Goal: Task Accomplishment & Management: Use online tool/utility

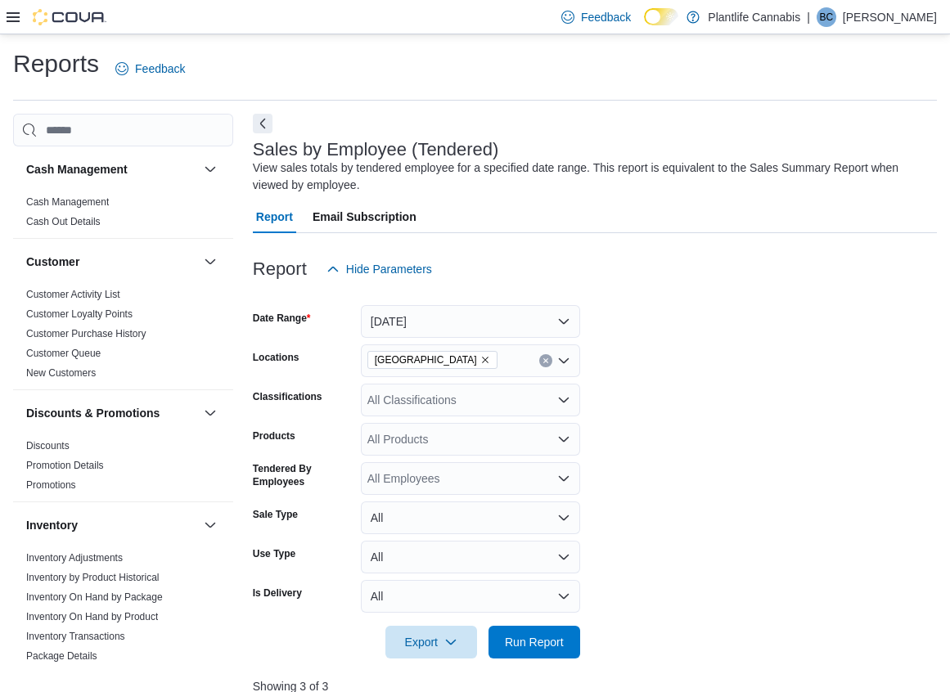
scroll to position [573, 0]
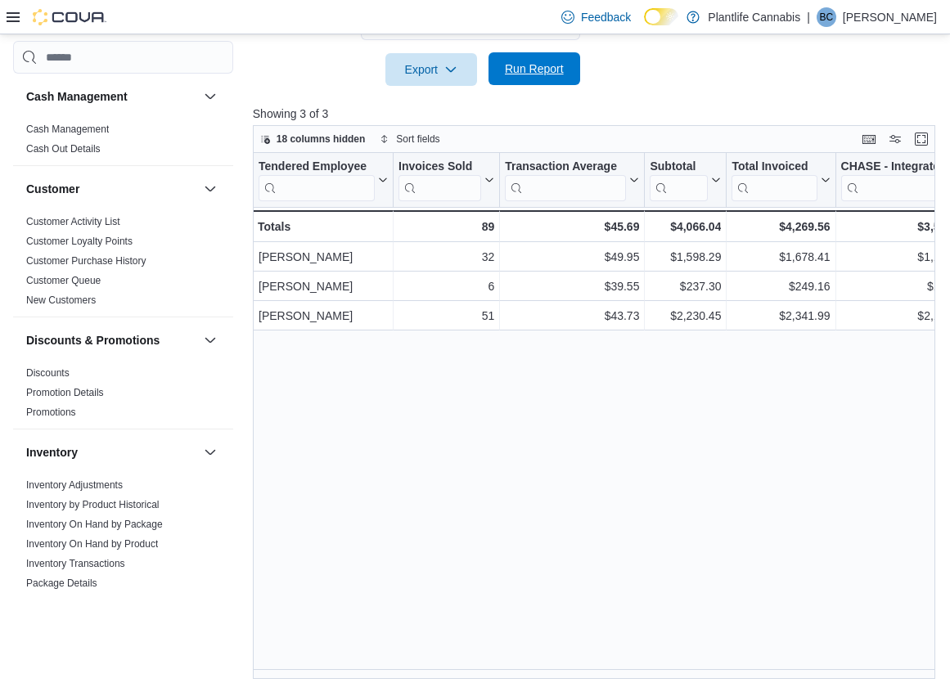
click at [525, 73] on span "Run Report" at bounding box center [534, 69] width 59 height 16
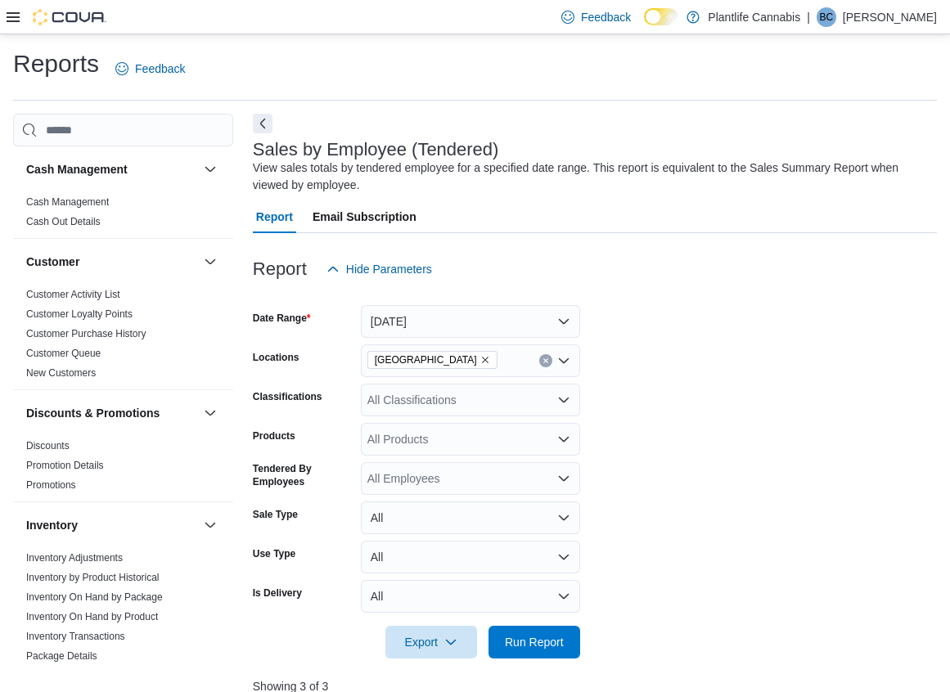
click at [387, 398] on div "All Classifications" at bounding box center [470, 400] width 219 height 33
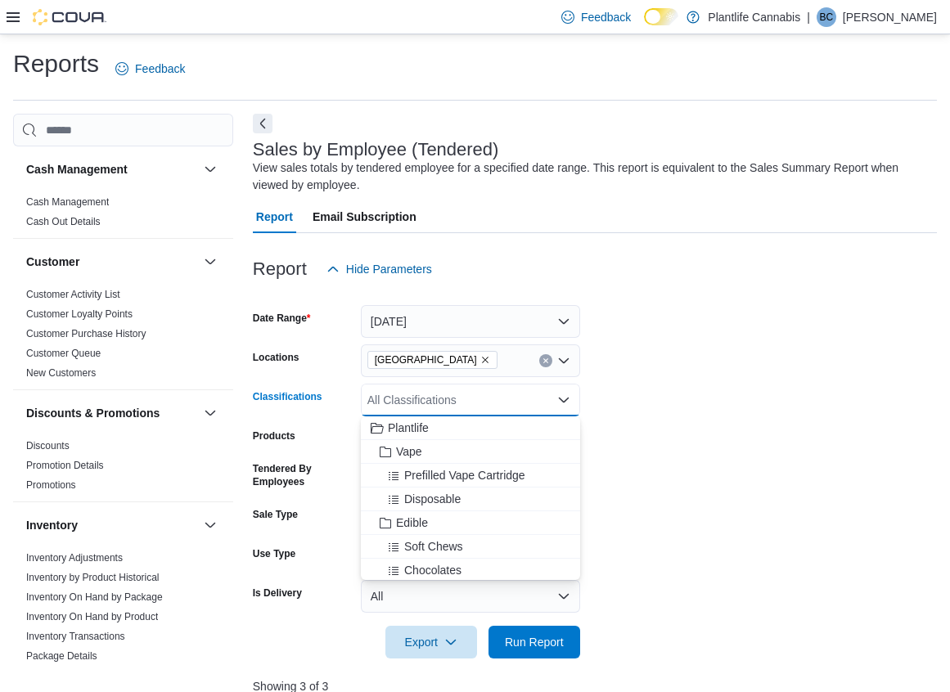
type input "*"
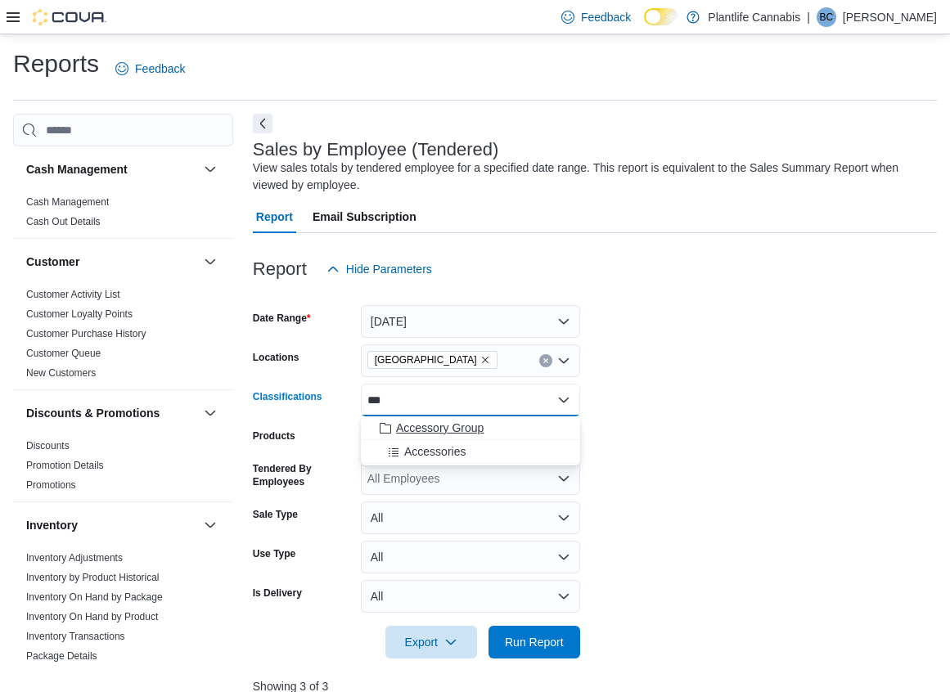
type input "***"
click at [451, 426] on span "Accessory Group" at bounding box center [440, 428] width 88 height 16
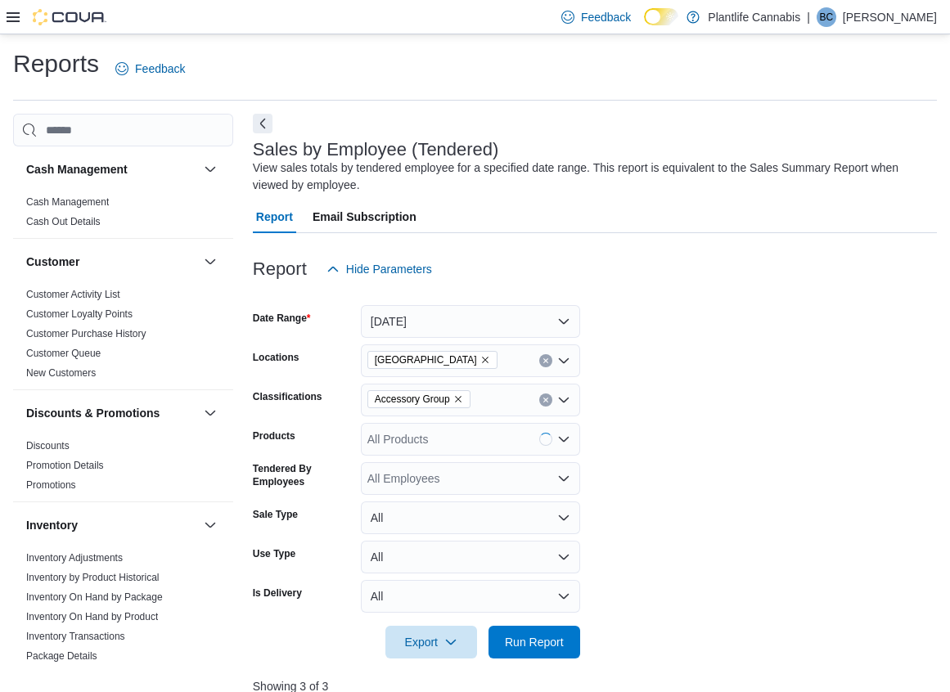
click at [535, 676] on div at bounding box center [595, 669] width 684 height 20
drag, startPoint x: 538, startPoint y: 651, endPoint x: 617, endPoint y: 626, distance: 82.3
click at [539, 650] on span "Run Report" at bounding box center [534, 642] width 72 height 33
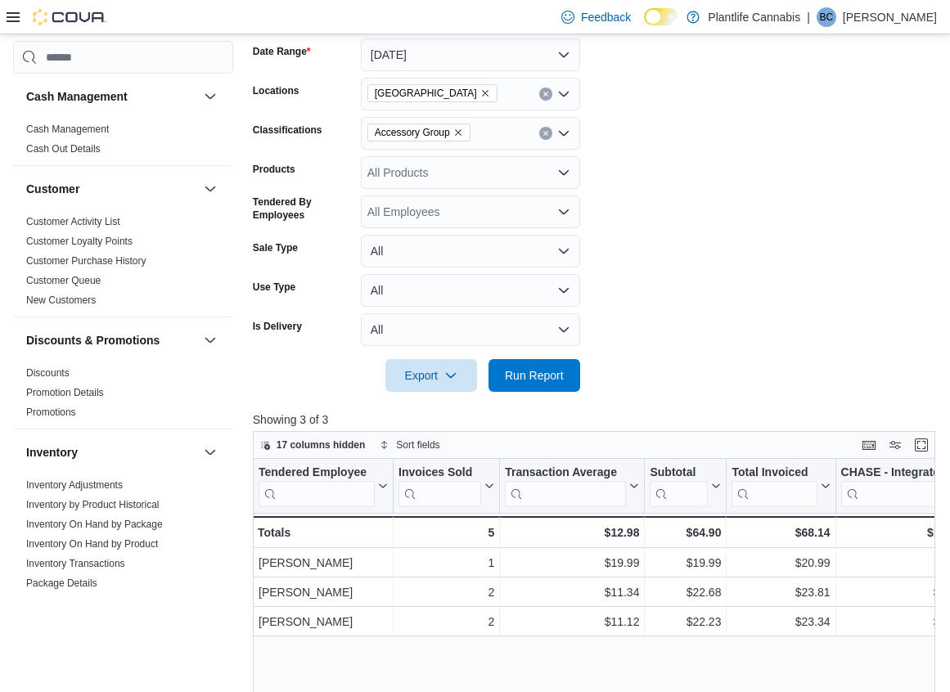
scroll to position [83, 0]
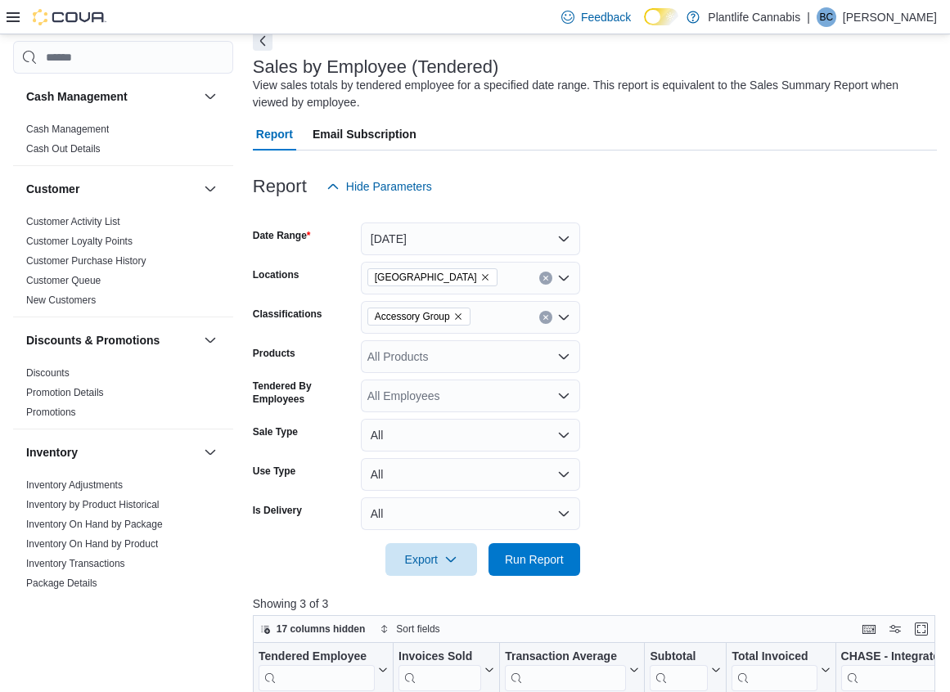
click at [547, 318] on icon "Clear input" at bounding box center [546, 317] width 7 height 7
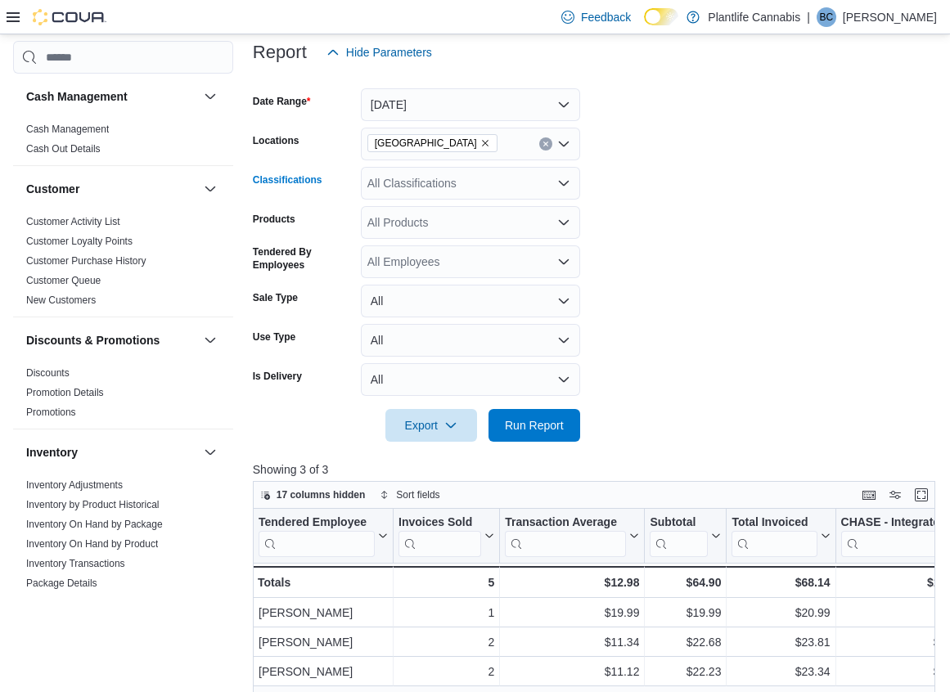
scroll to position [218, 0]
drag, startPoint x: 524, startPoint y: 432, endPoint x: 651, endPoint y: 426, distance: 127.0
click at [524, 432] on span "Run Report" at bounding box center [534, 424] width 72 height 33
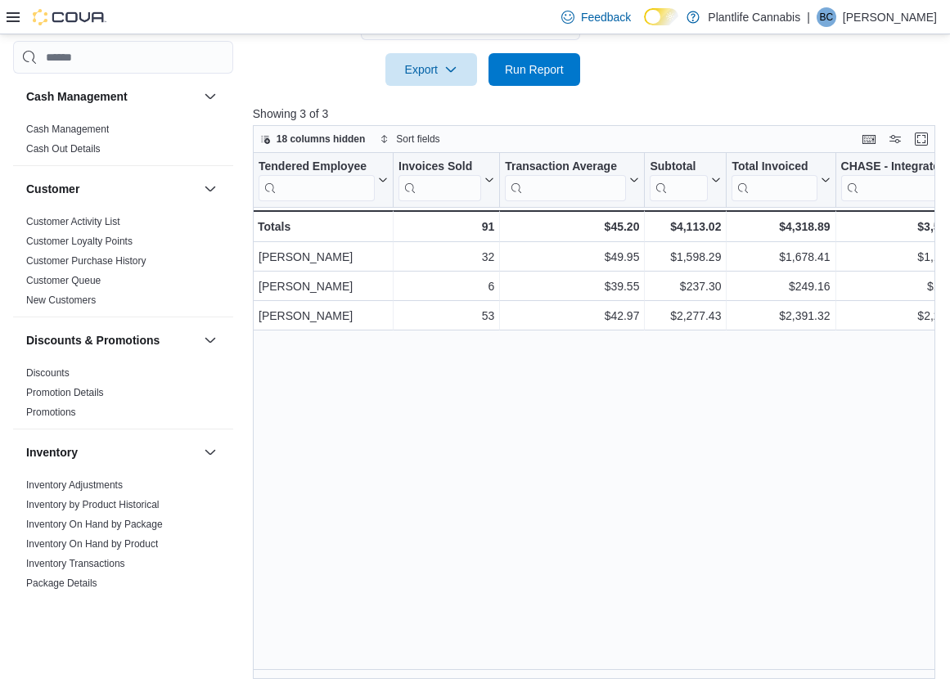
scroll to position [0, 114]
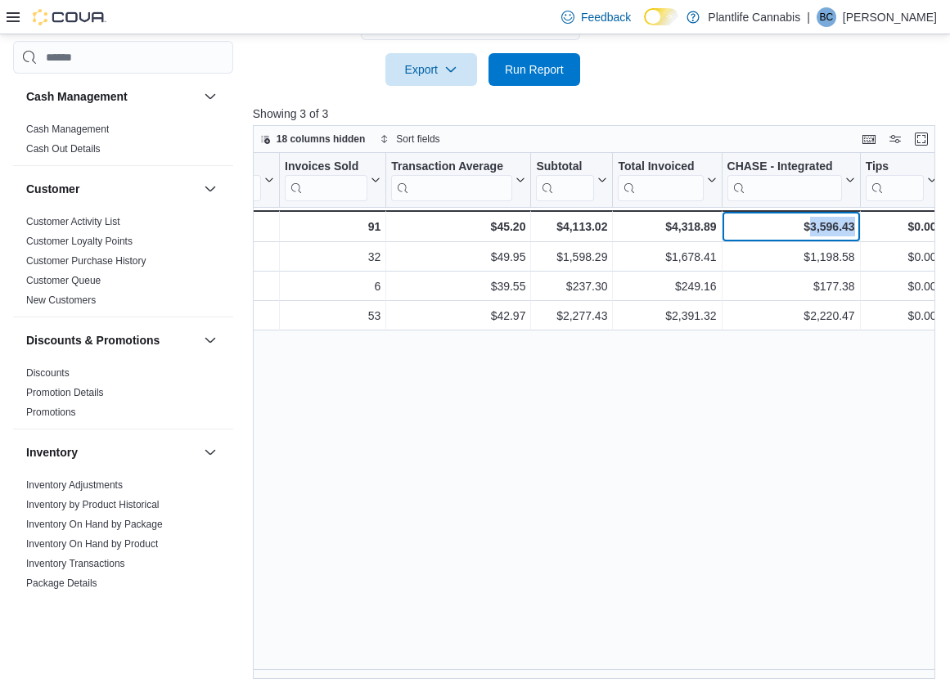
drag, startPoint x: 804, startPoint y: 230, endPoint x: 851, endPoint y: 226, distance: 47.6
click at [851, 226] on div "$3,596.43" at bounding box center [791, 227] width 128 height 20
copy div "3,596.43"
